Goal: Check status: Check status

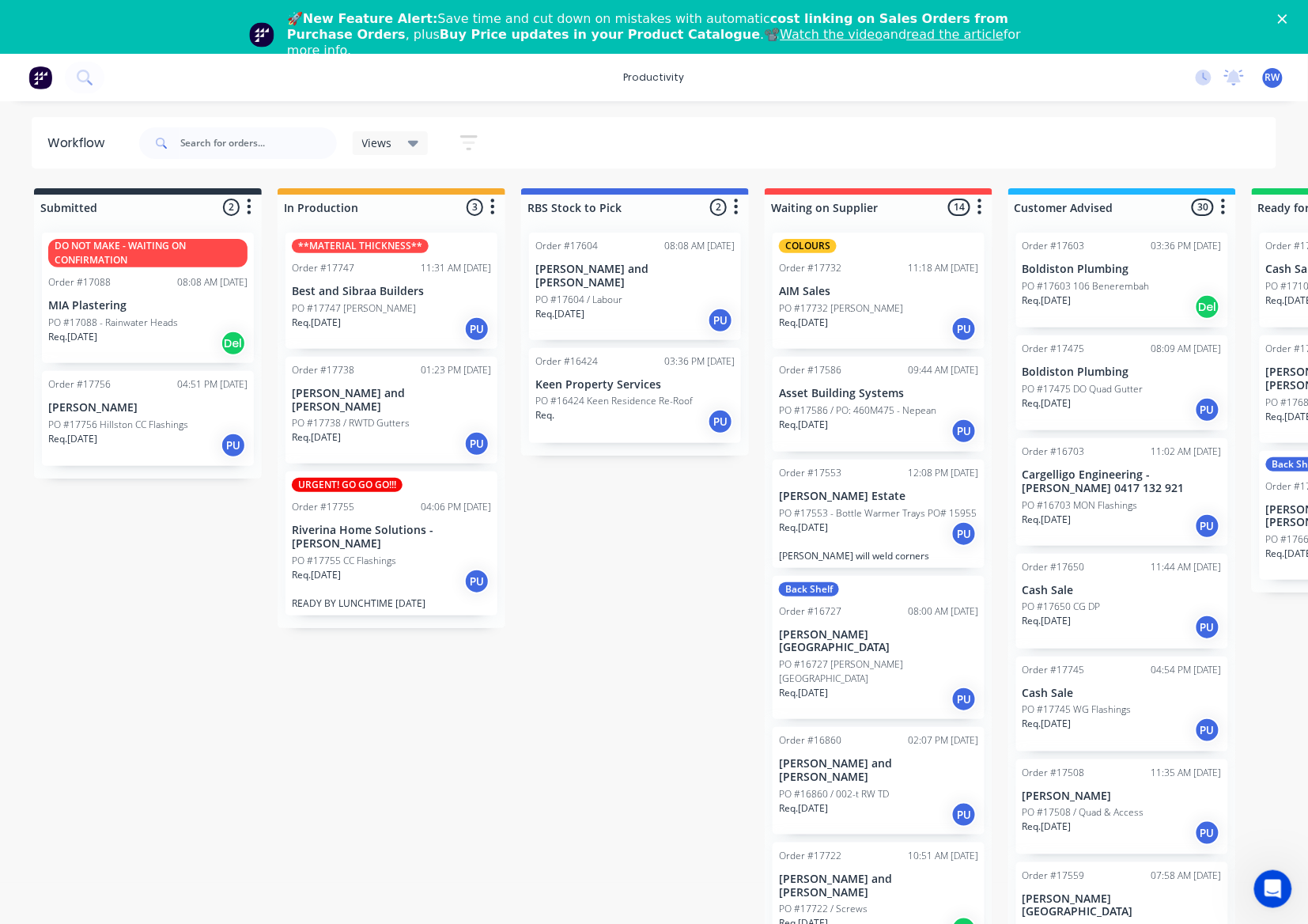
click at [183, 424] on p "PO #17756 Hillston CC Flashings" at bounding box center [118, 425] width 140 height 14
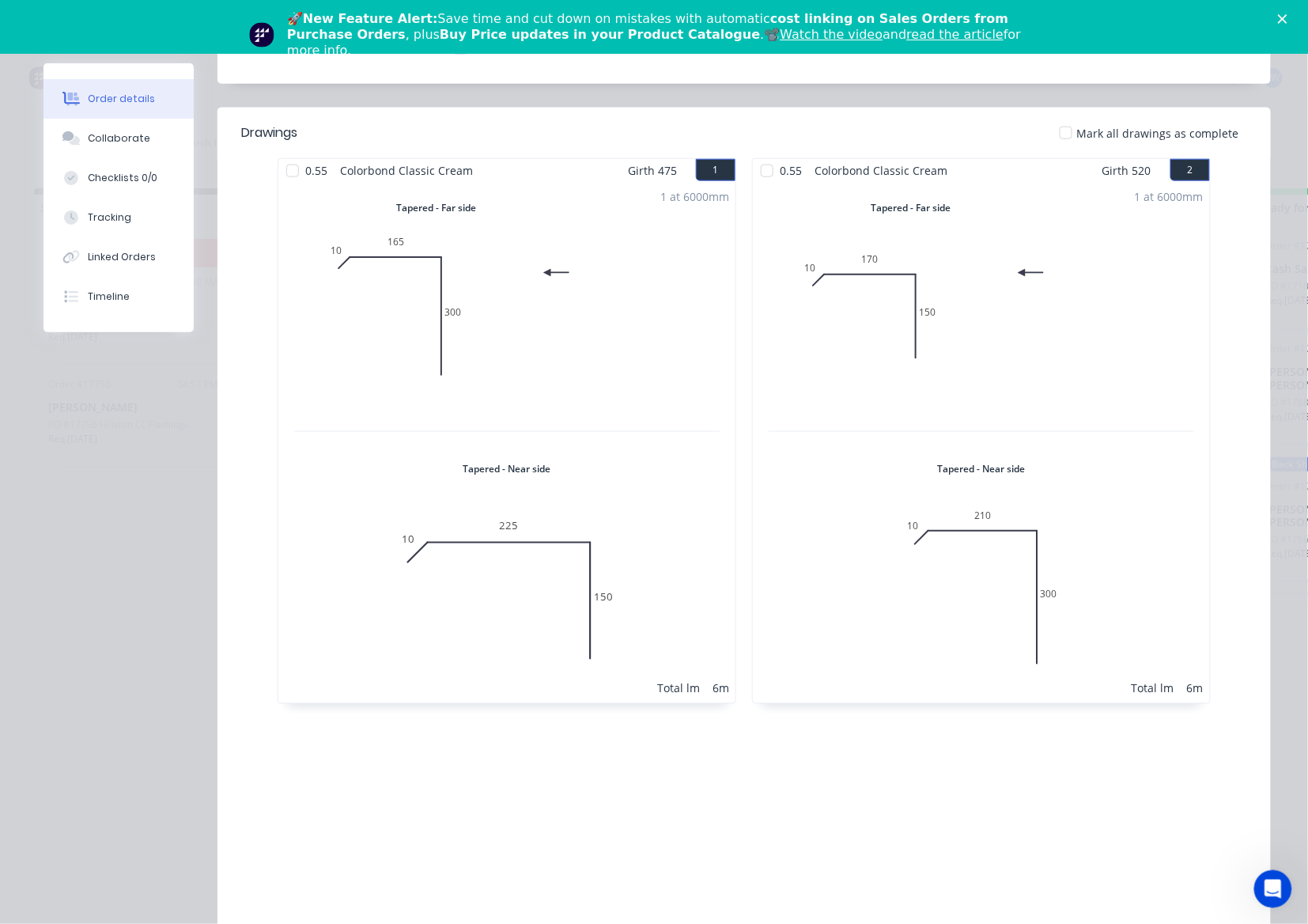
scroll to position [90, 0]
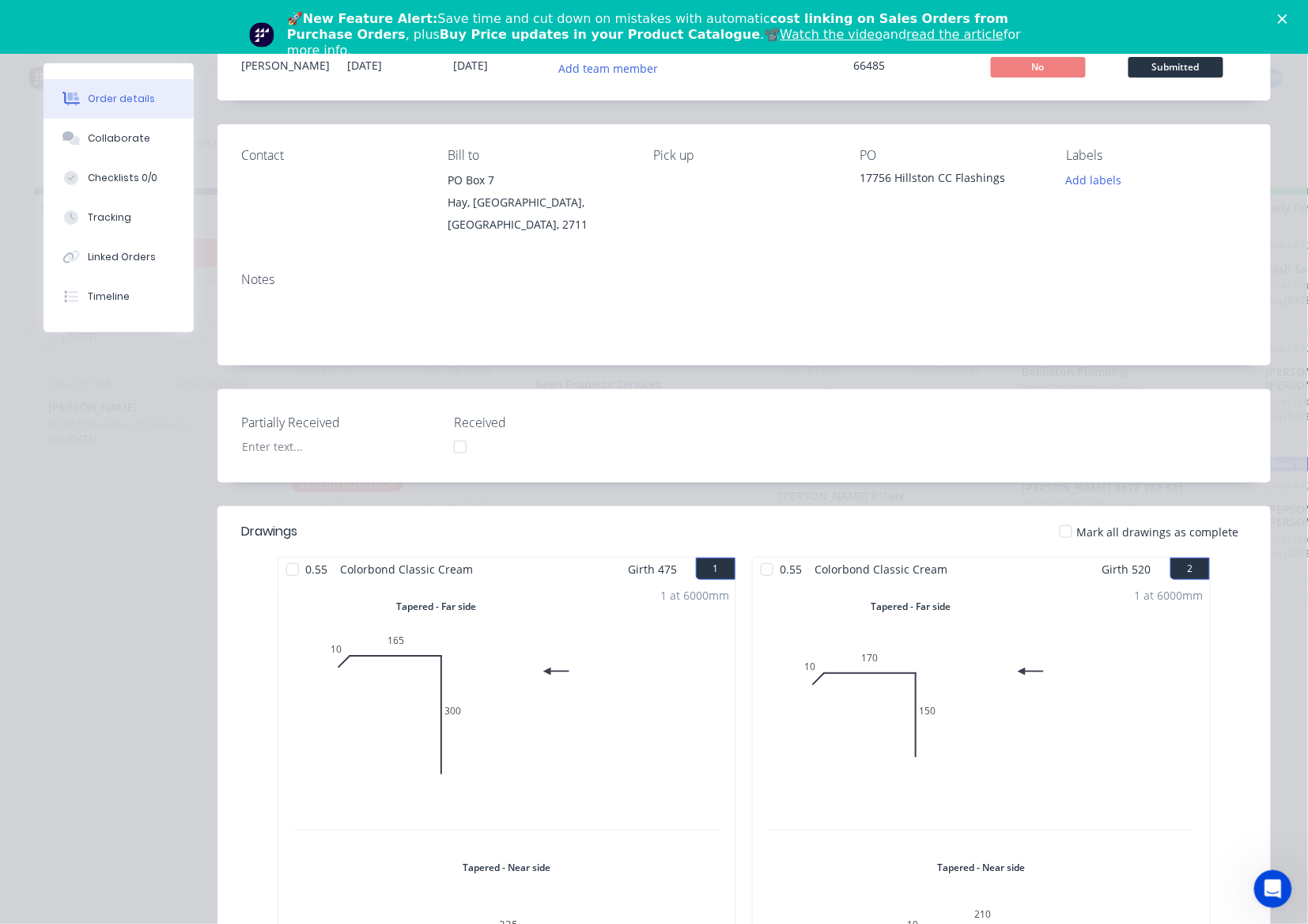
click at [1060, 526] on div at bounding box center [1067, 531] width 32 height 32
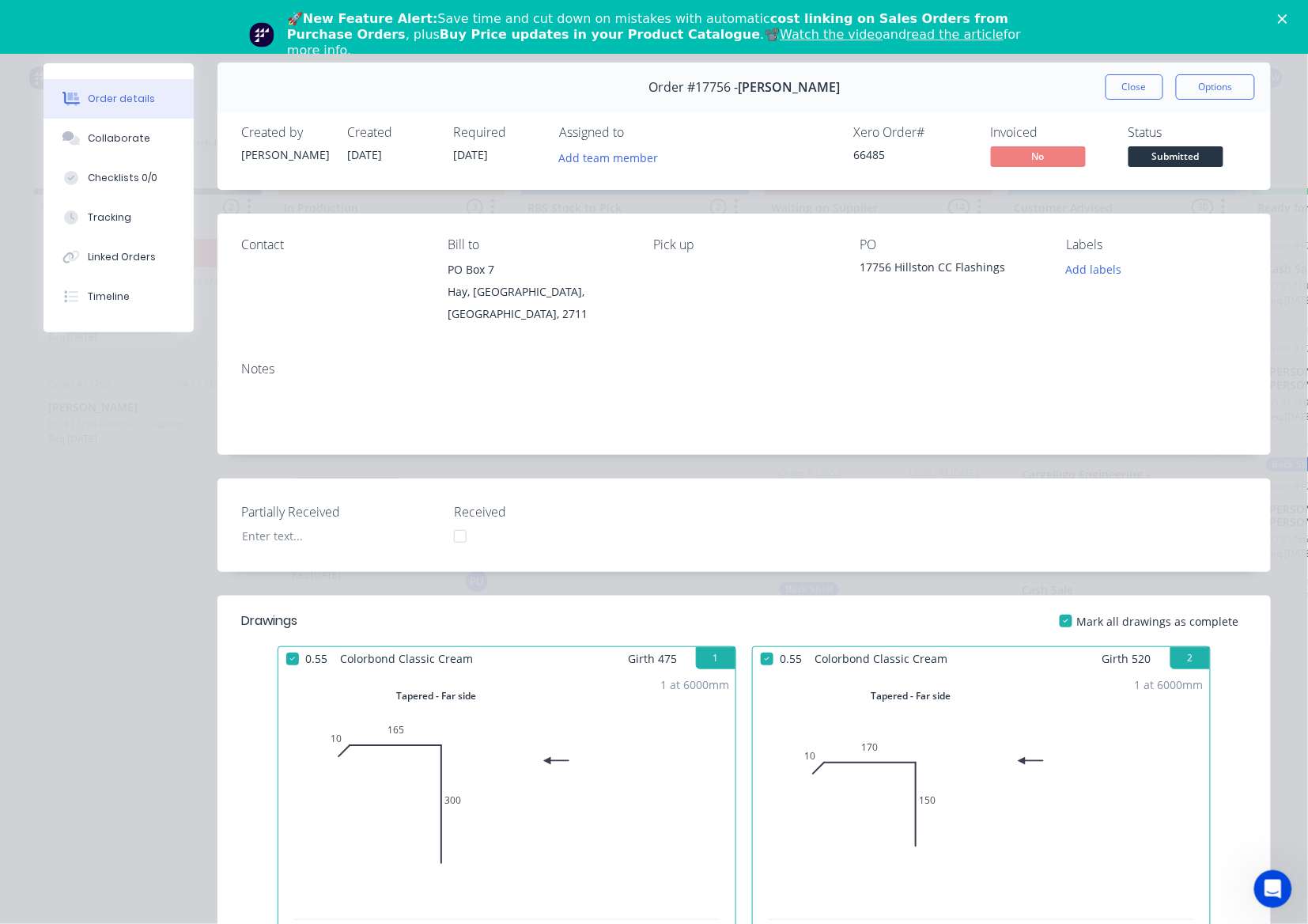
scroll to position [0, 0]
click at [1143, 163] on span "Submitted" at bounding box center [1176, 157] width 95 height 20
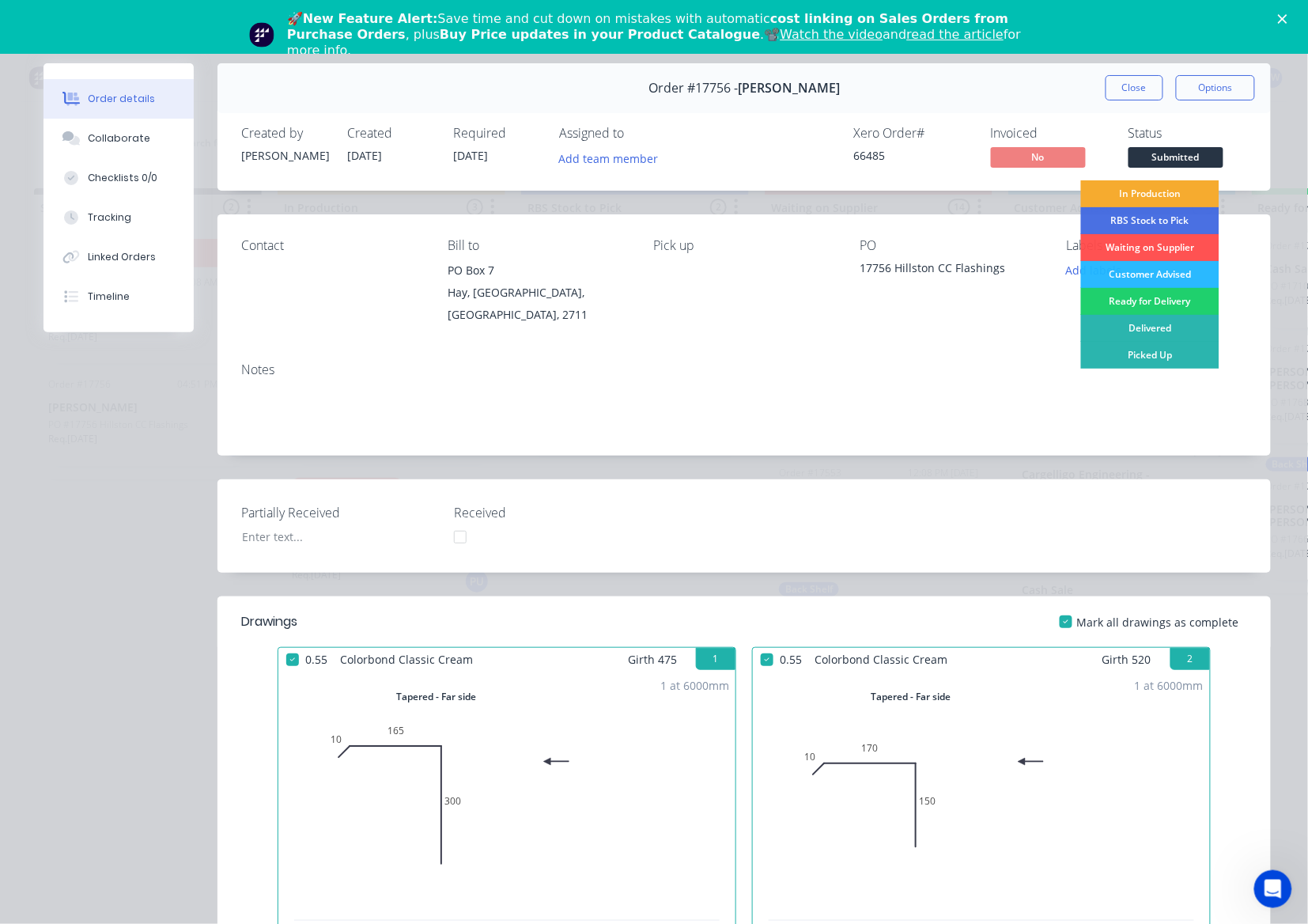
click at [1163, 200] on div "In Production" at bounding box center [1150, 194] width 138 height 27
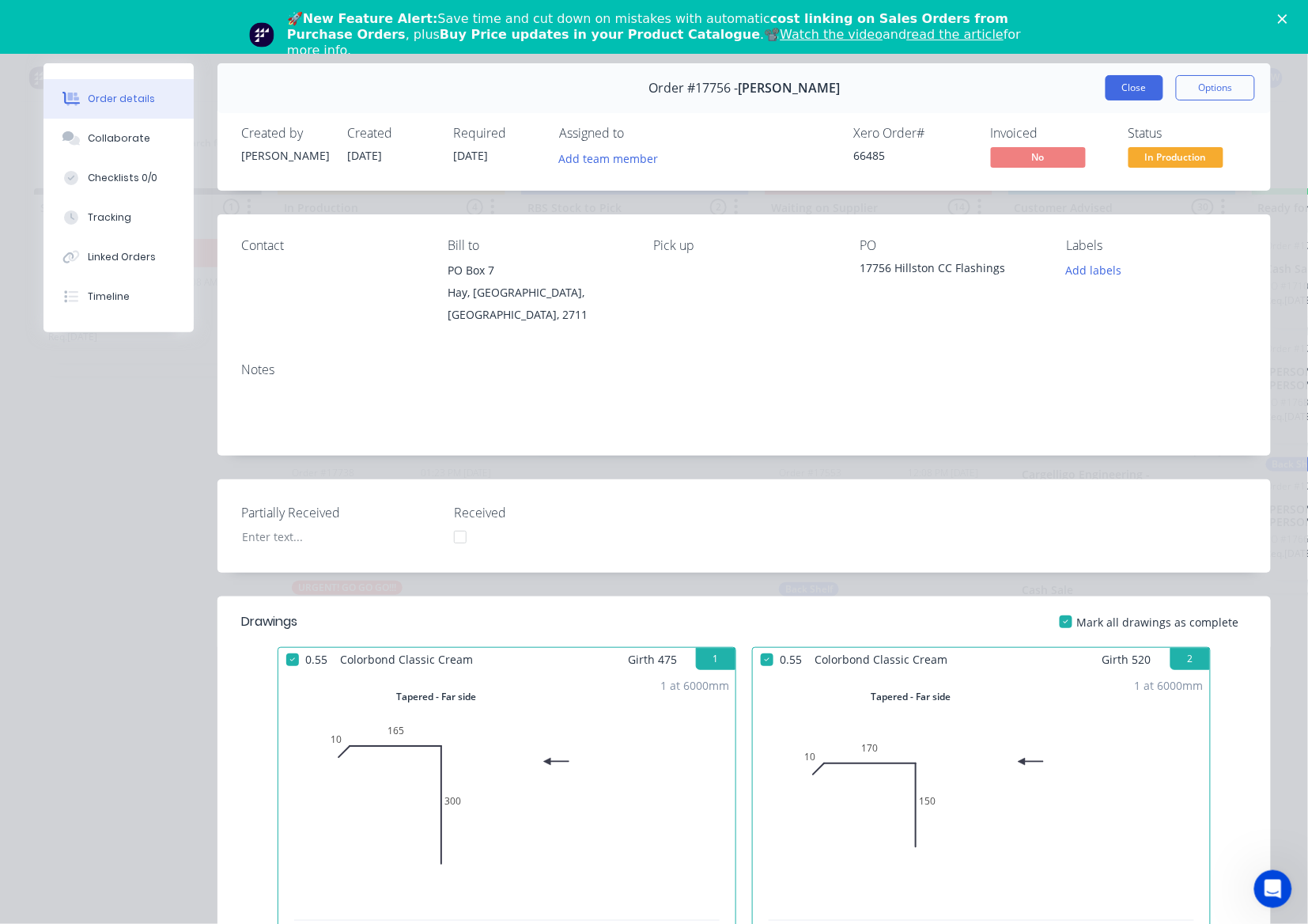
click at [1130, 90] on button "Close" at bounding box center [1134, 87] width 58 height 25
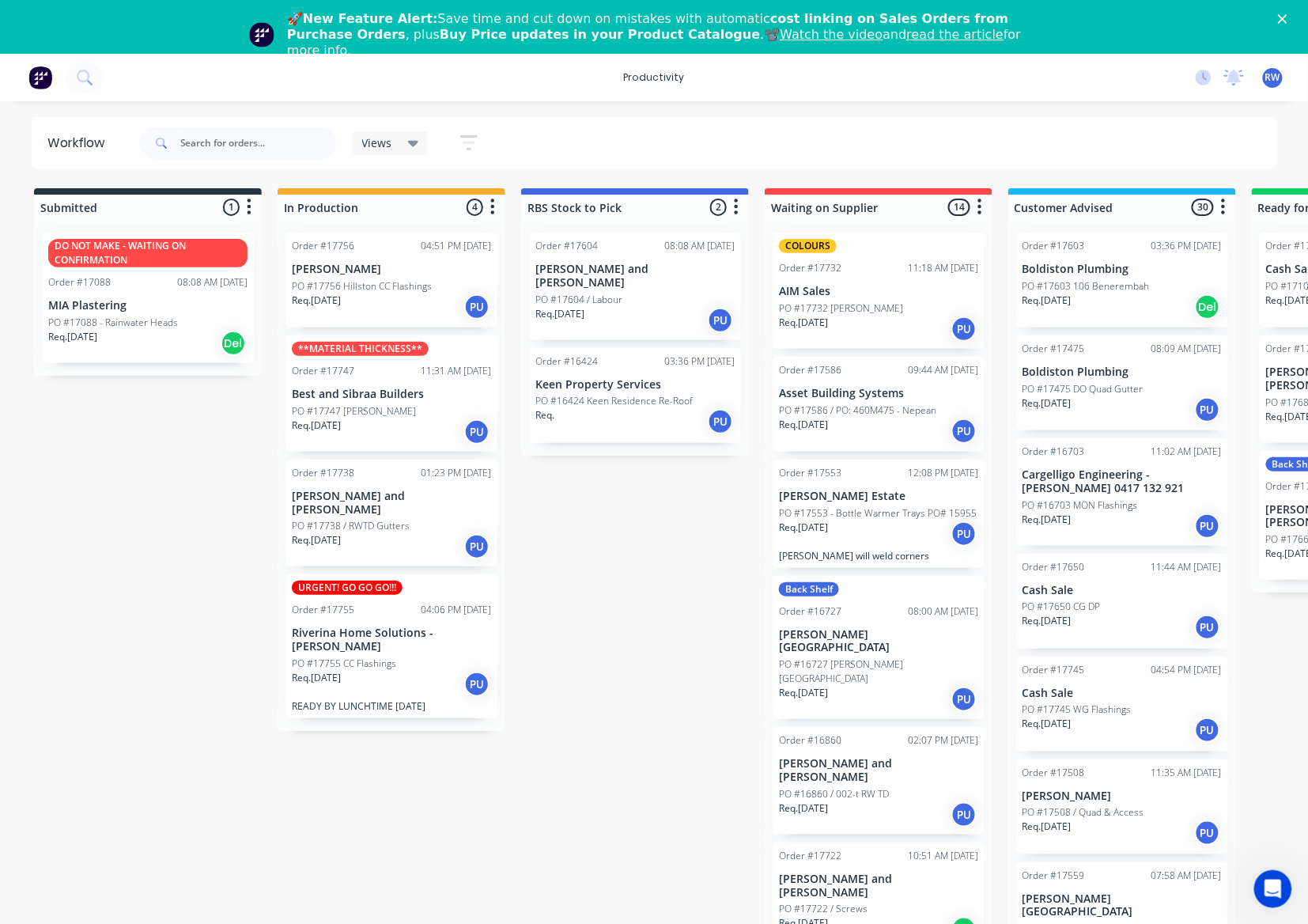
click at [371, 533] on div "Req. [DATE] PU" at bounding box center [392, 547] width 199 height 27
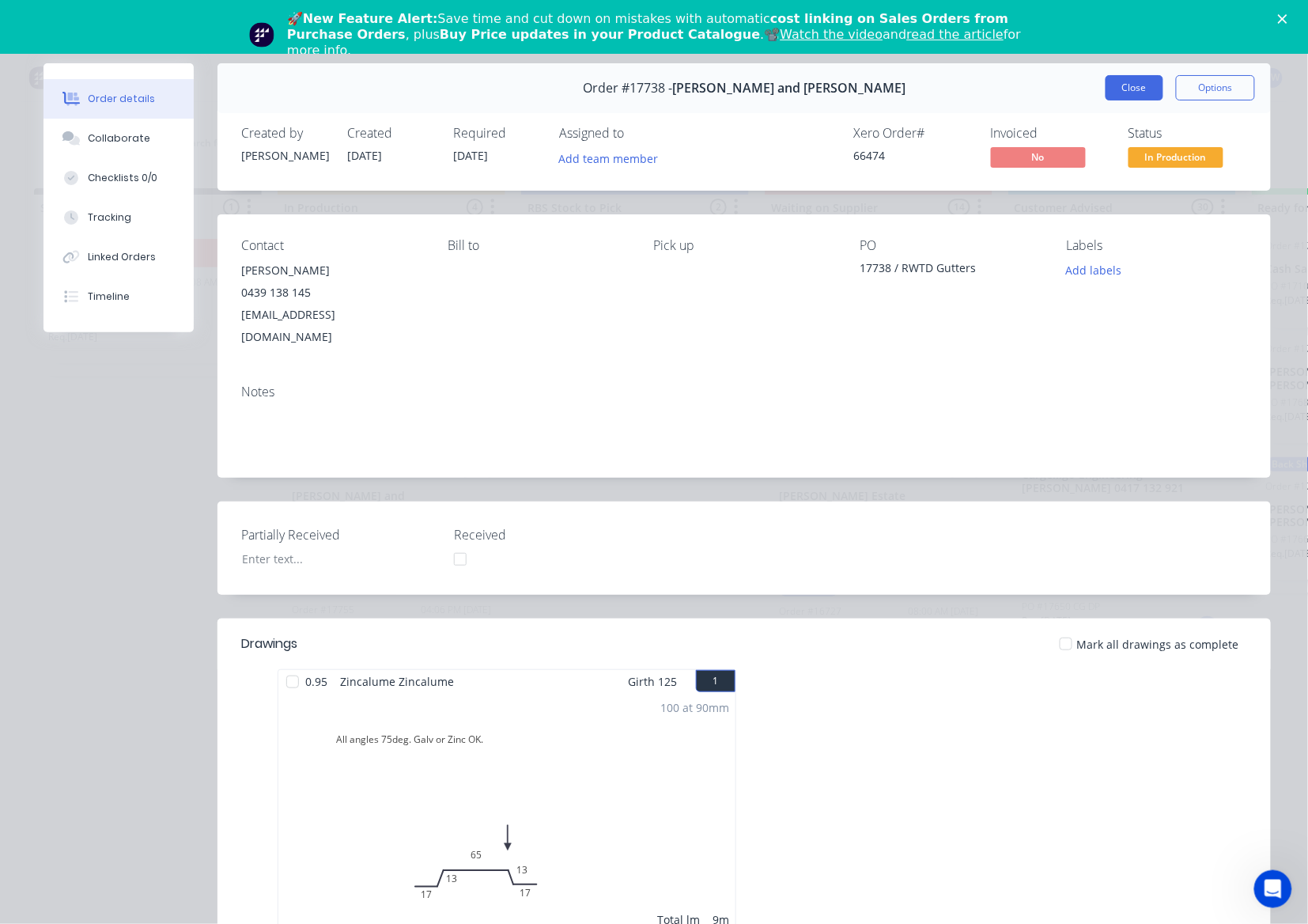
click at [1130, 86] on button "Close" at bounding box center [1134, 87] width 58 height 25
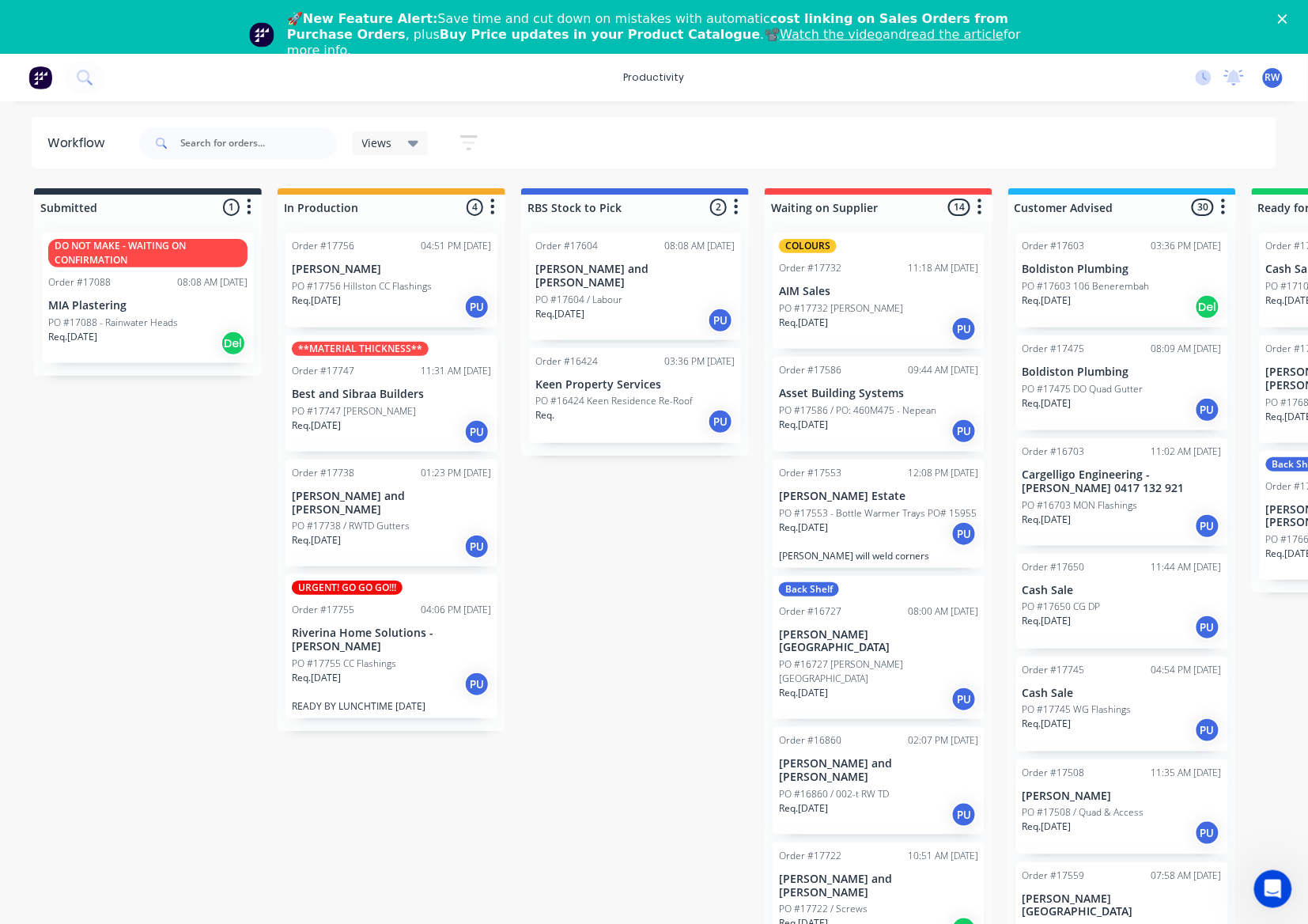
click at [671, 393] on p "PO #16424 Keen Residence Re-Roof" at bounding box center [613, 401] width 158 height 14
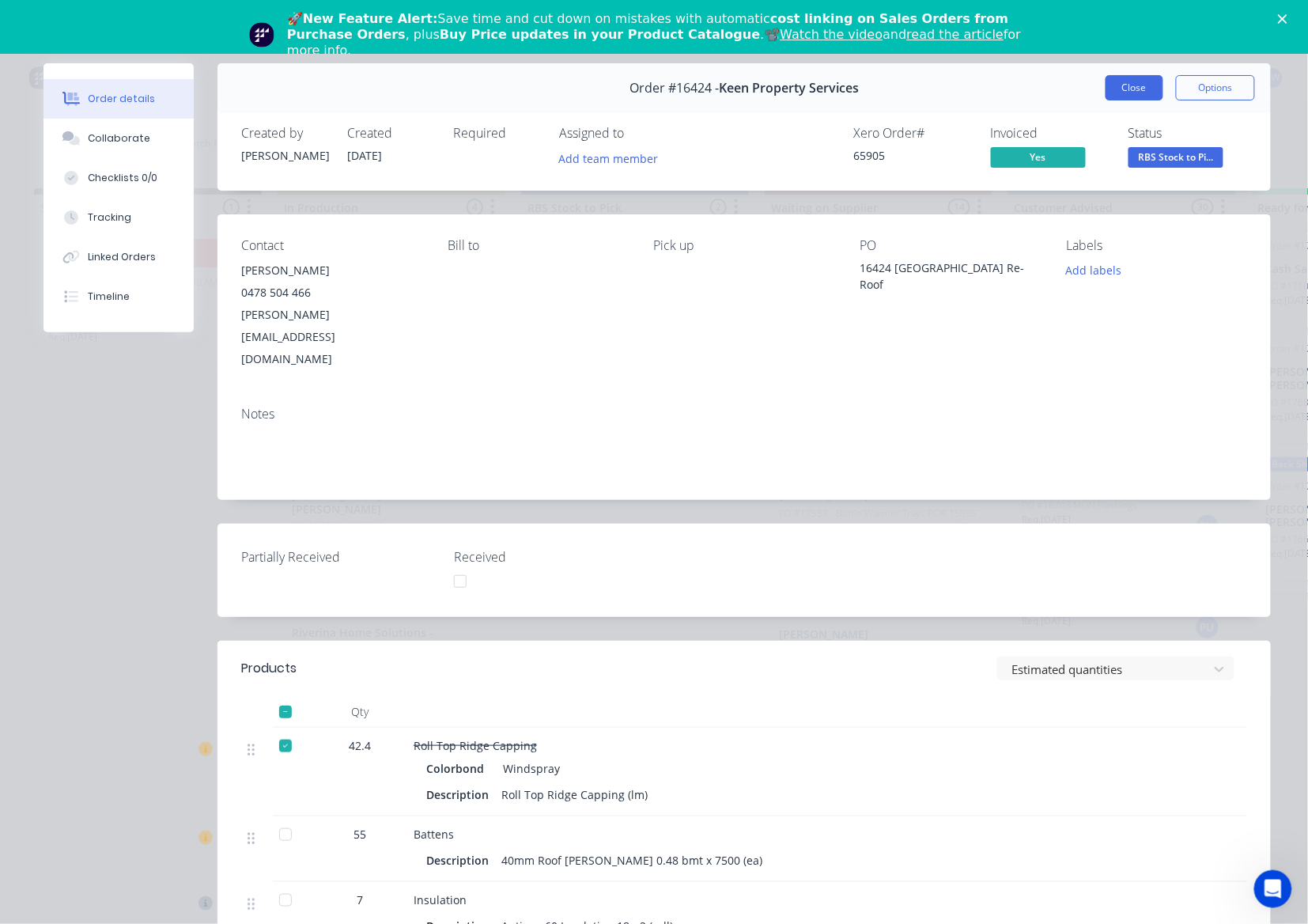
click at [1145, 92] on button "Close" at bounding box center [1134, 87] width 58 height 25
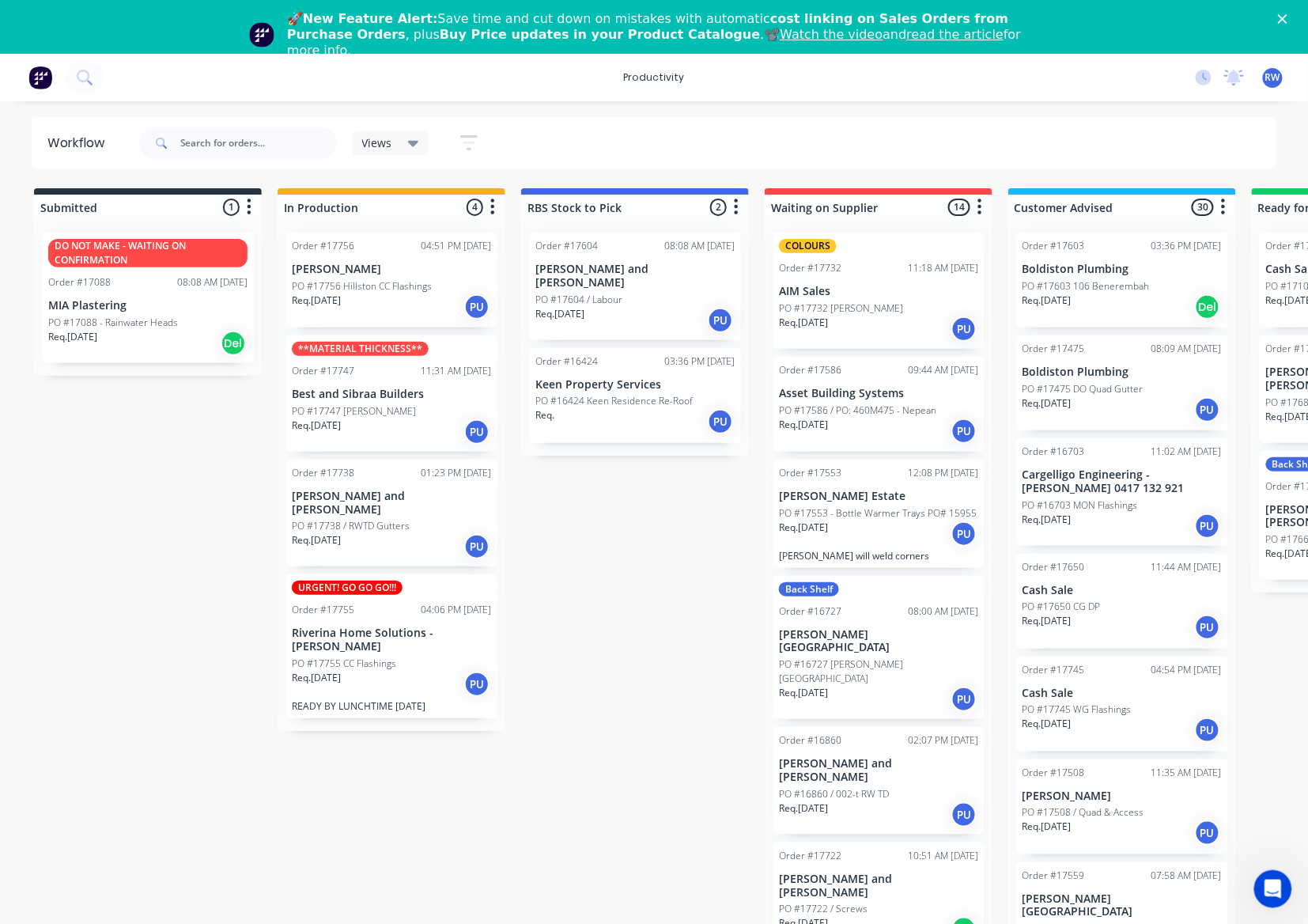
click at [1277, 294] on p "Req. [DATE]" at bounding box center [1290, 301] width 49 height 14
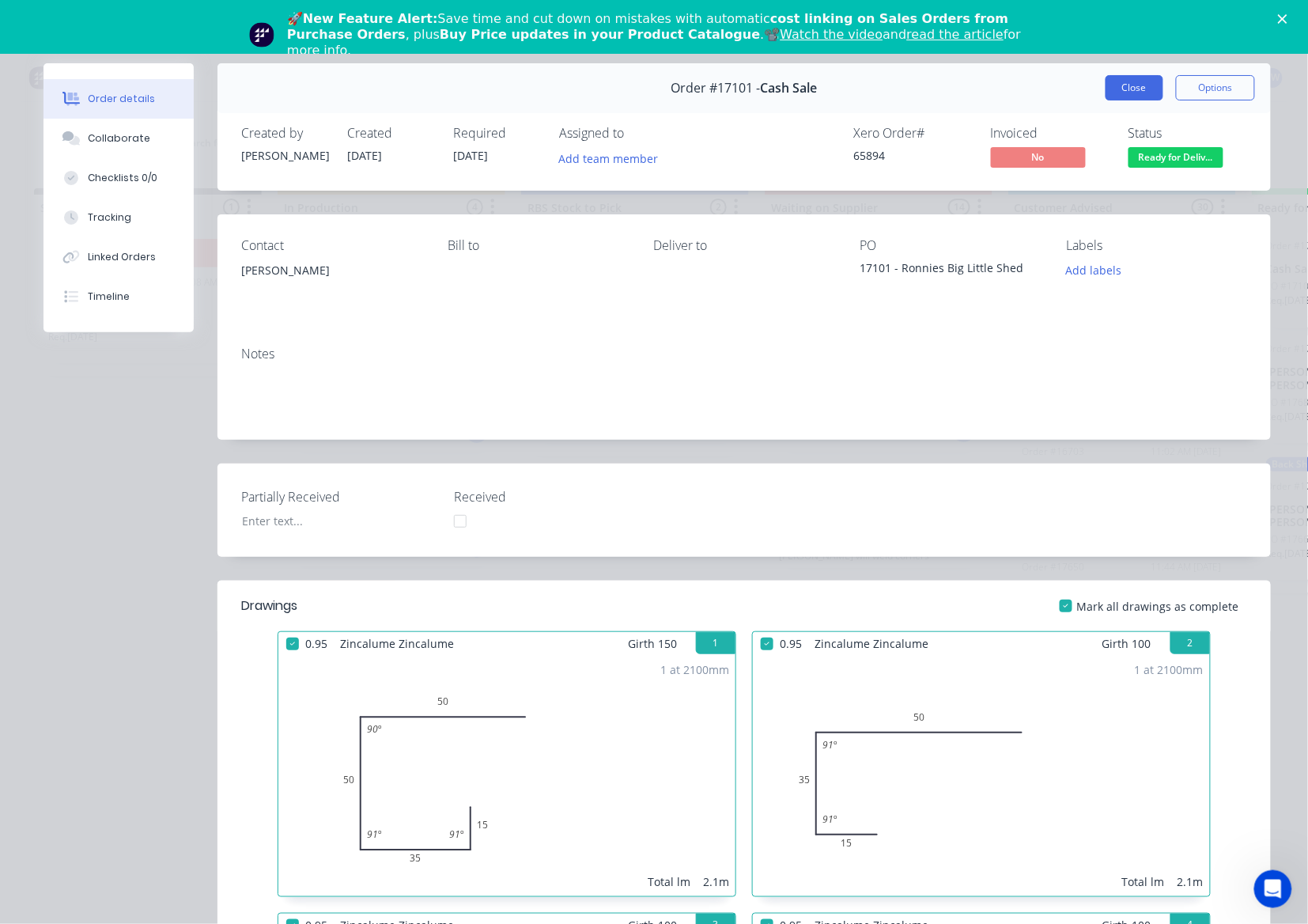
click at [1118, 82] on button "Close" at bounding box center [1134, 87] width 58 height 25
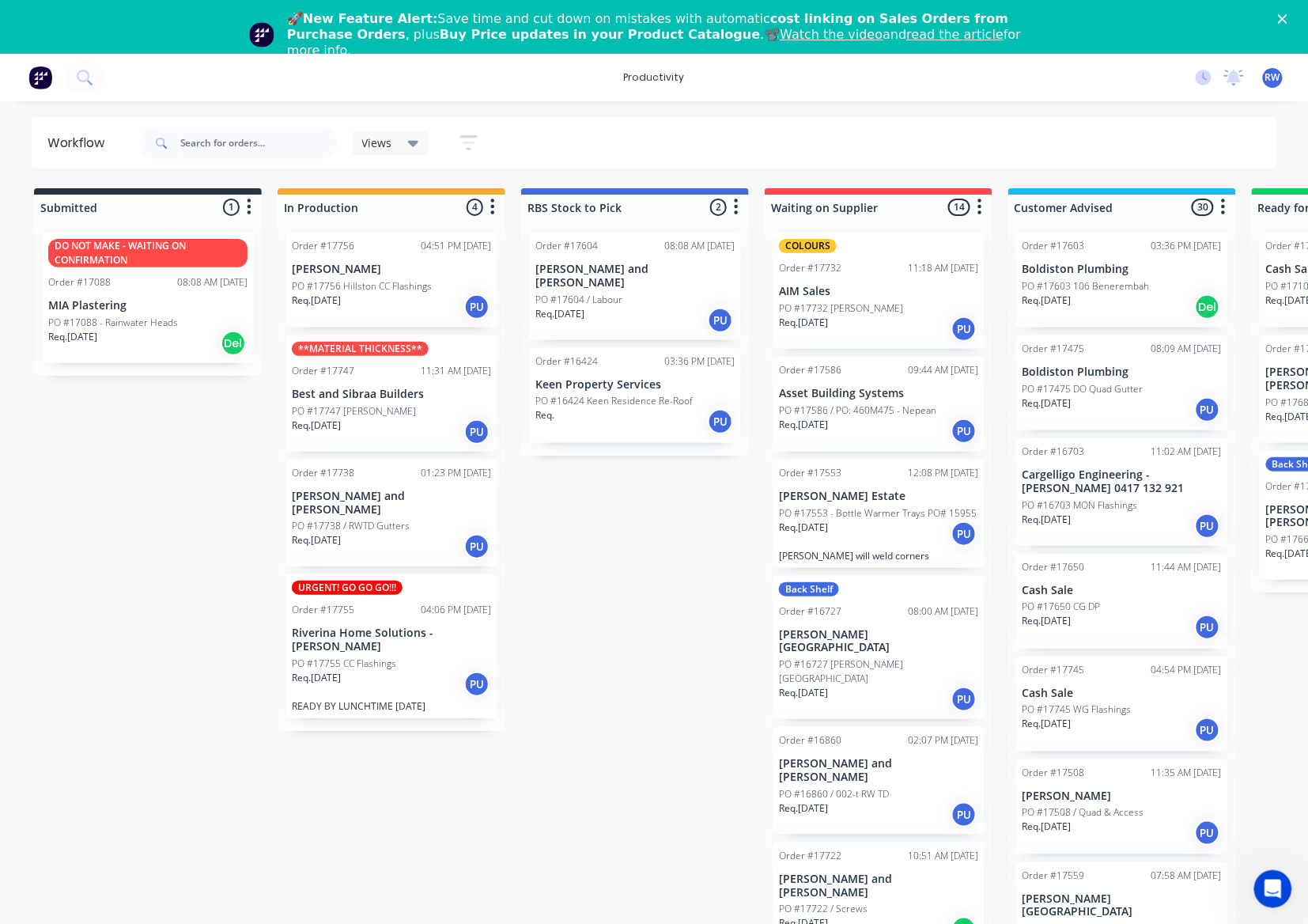
click at [1117, 513] on div "Req. [DATE] PU" at bounding box center [1123, 526] width 199 height 27
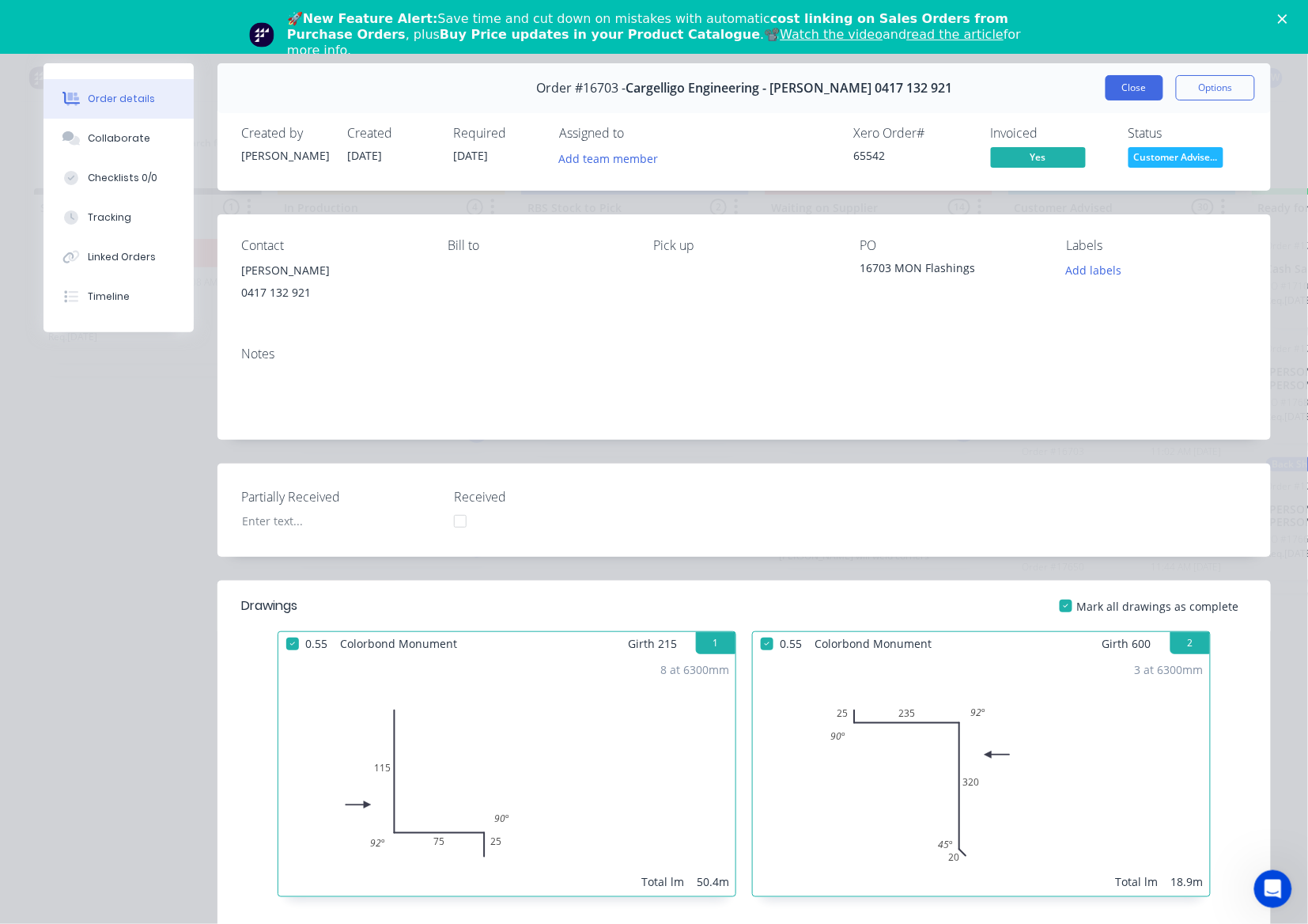
click at [1122, 96] on button "Close" at bounding box center [1134, 87] width 58 height 25
